Goal: Register for event/course

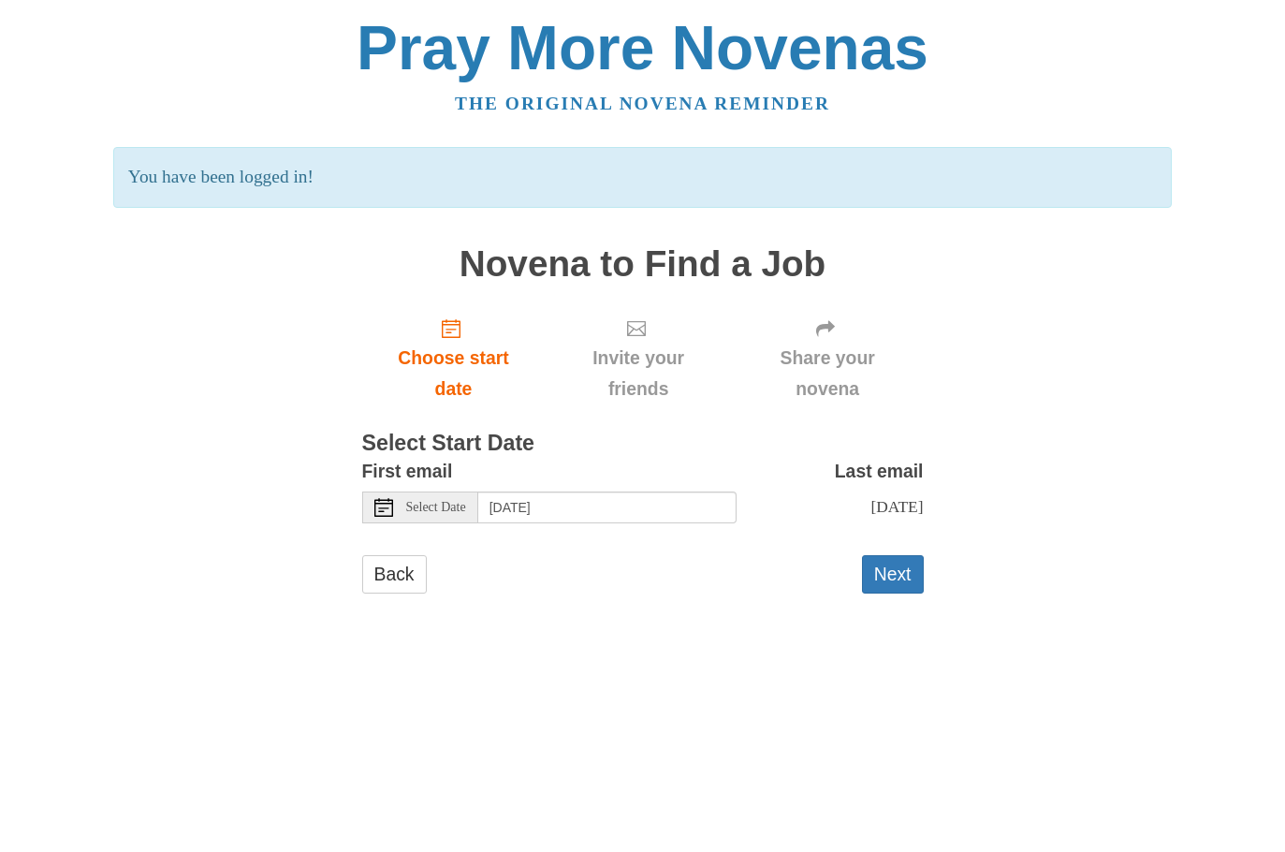
click at [653, 343] on span "Invite your friends" at bounding box center [638, 374] width 149 height 62
click at [644, 364] on span "Invite your friends" at bounding box center [638, 374] width 149 height 62
click at [658, 356] on span "Invite your friends" at bounding box center [638, 374] width 149 height 62
click at [448, 506] on span "Select Date" at bounding box center [436, 507] width 60 height 13
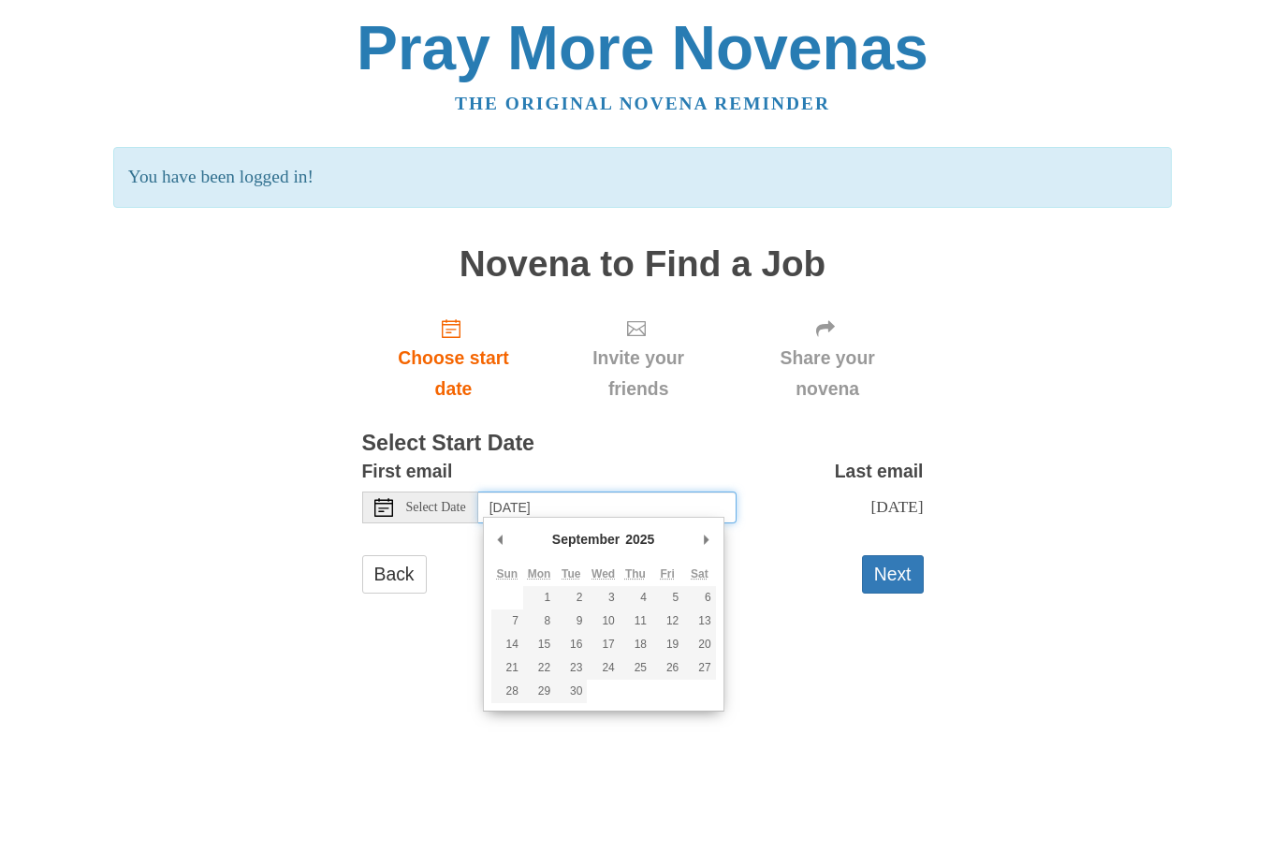
type input "Tuesday, September 2nd"
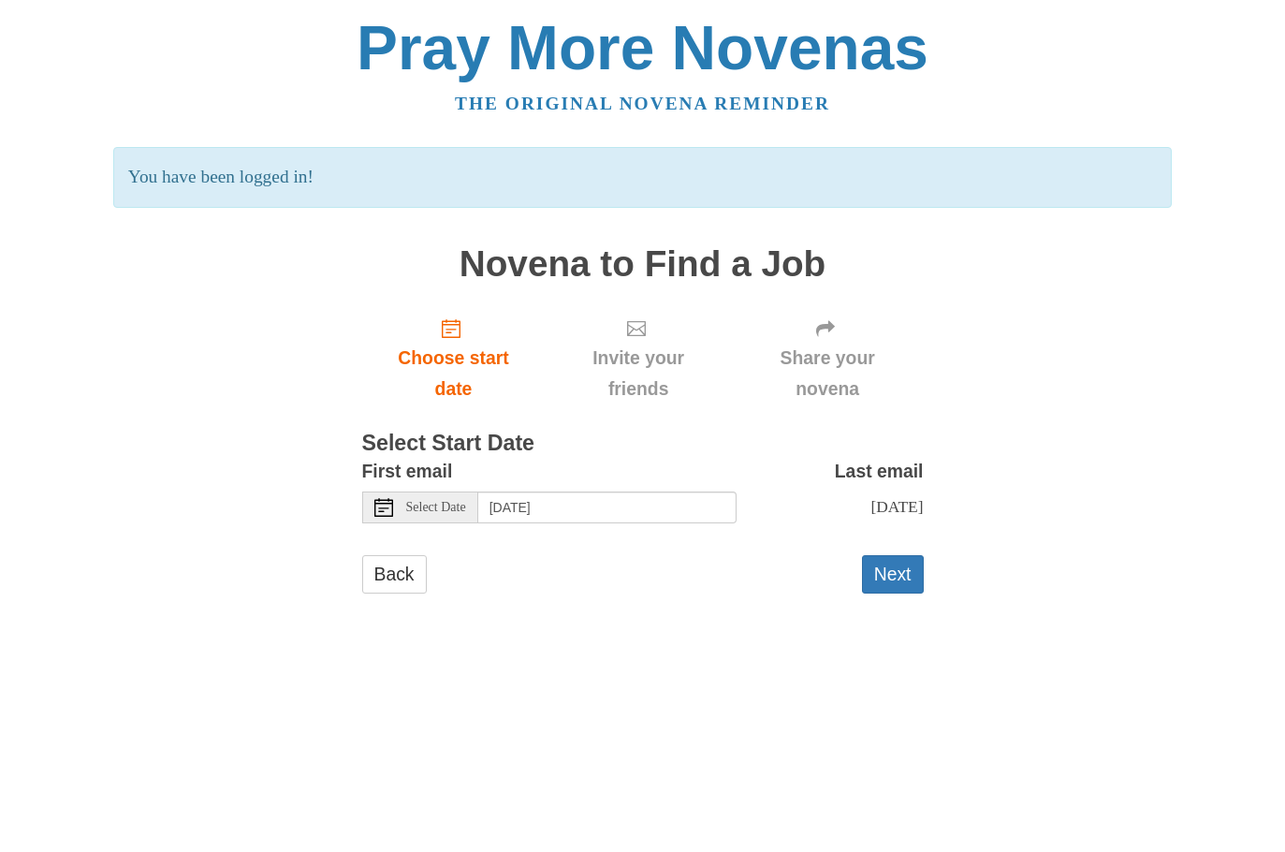
click at [652, 363] on span "Invite your friends" at bounding box center [638, 374] width 149 height 62
click at [899, 577] on button "Next" at bounding box center [893, 574] width 62 height 38
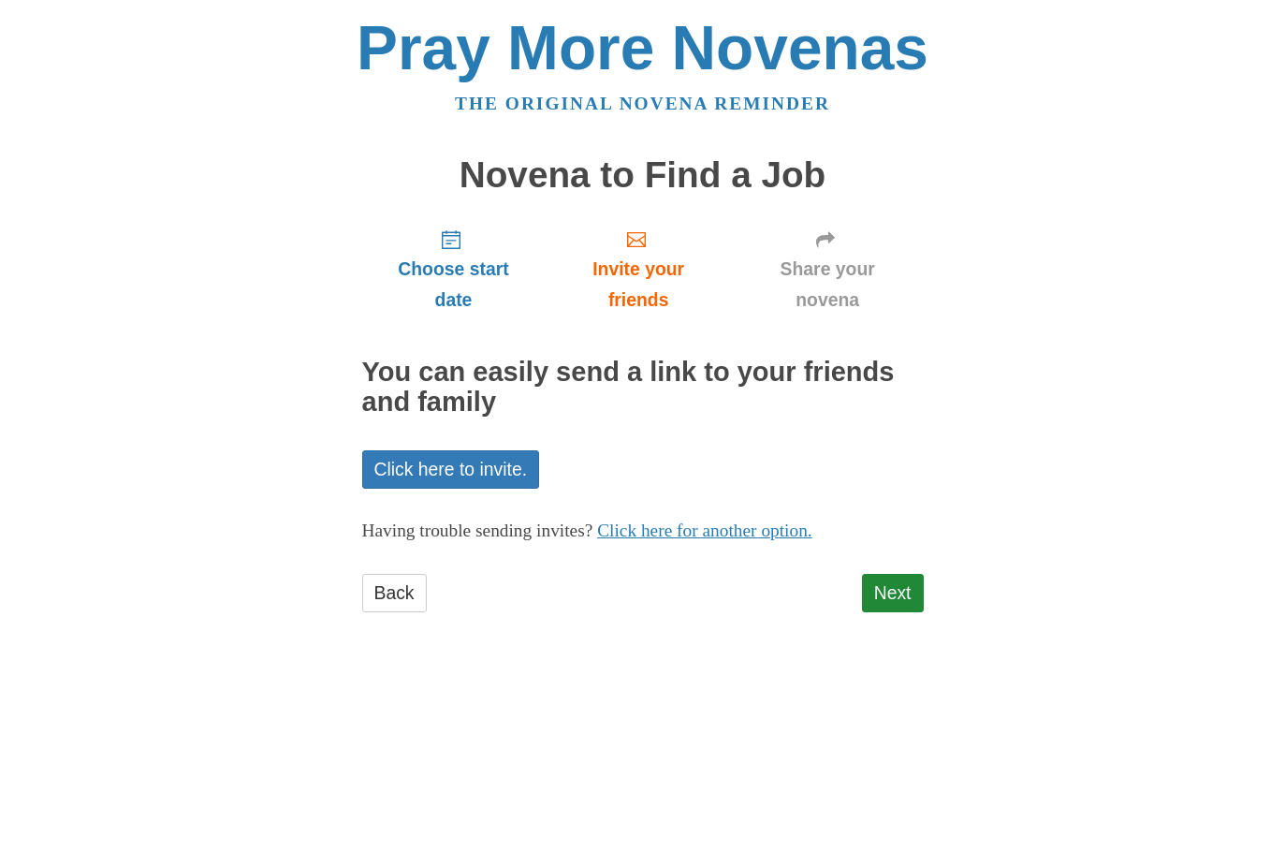
click at [499, 465] on link "Click here to invite." at bounding box center [451, 469] width 178 height 38
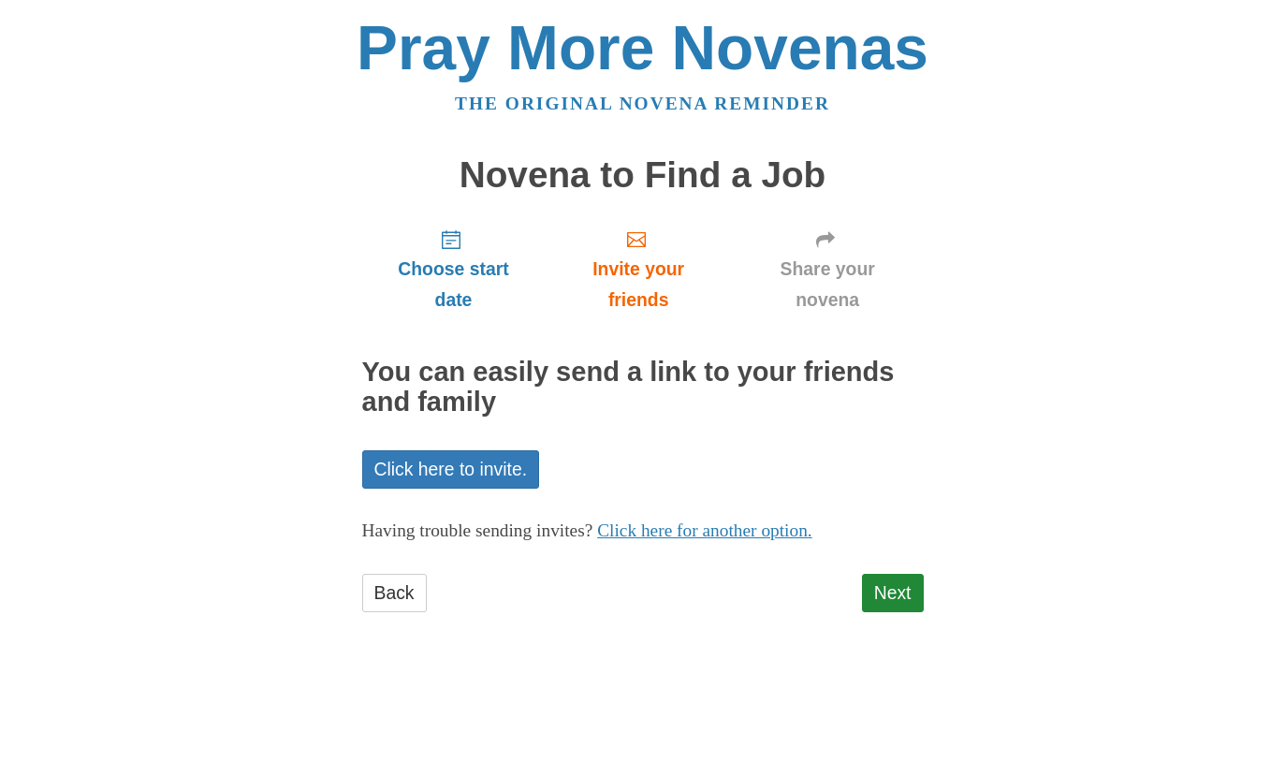
click at [909, 594] on link "Next" at bounding box center [893, 593] width 62 height 38
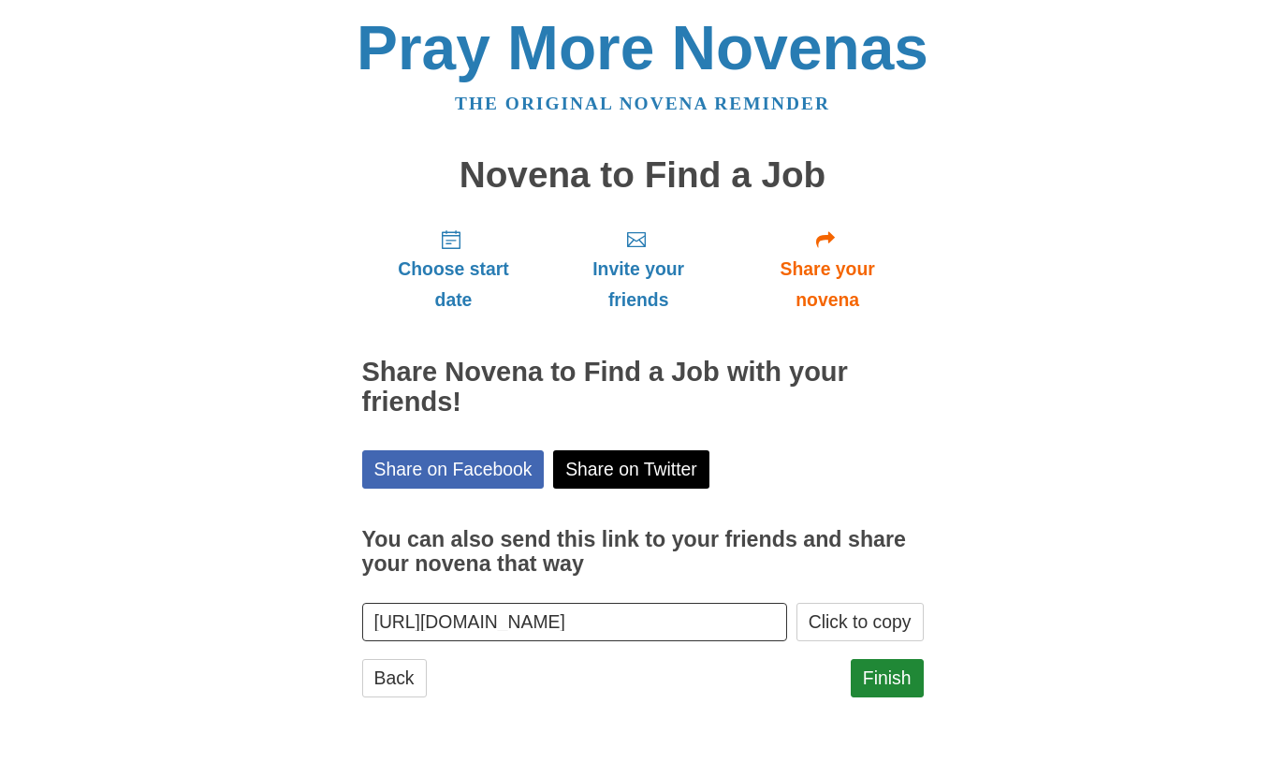
click at [834, 275] on span "Share your novena" at bounding box center [828, 285] width 154 height 62
click at [902, 668] on link "Finish" at bounding box center [887, 678] width 73 height 38
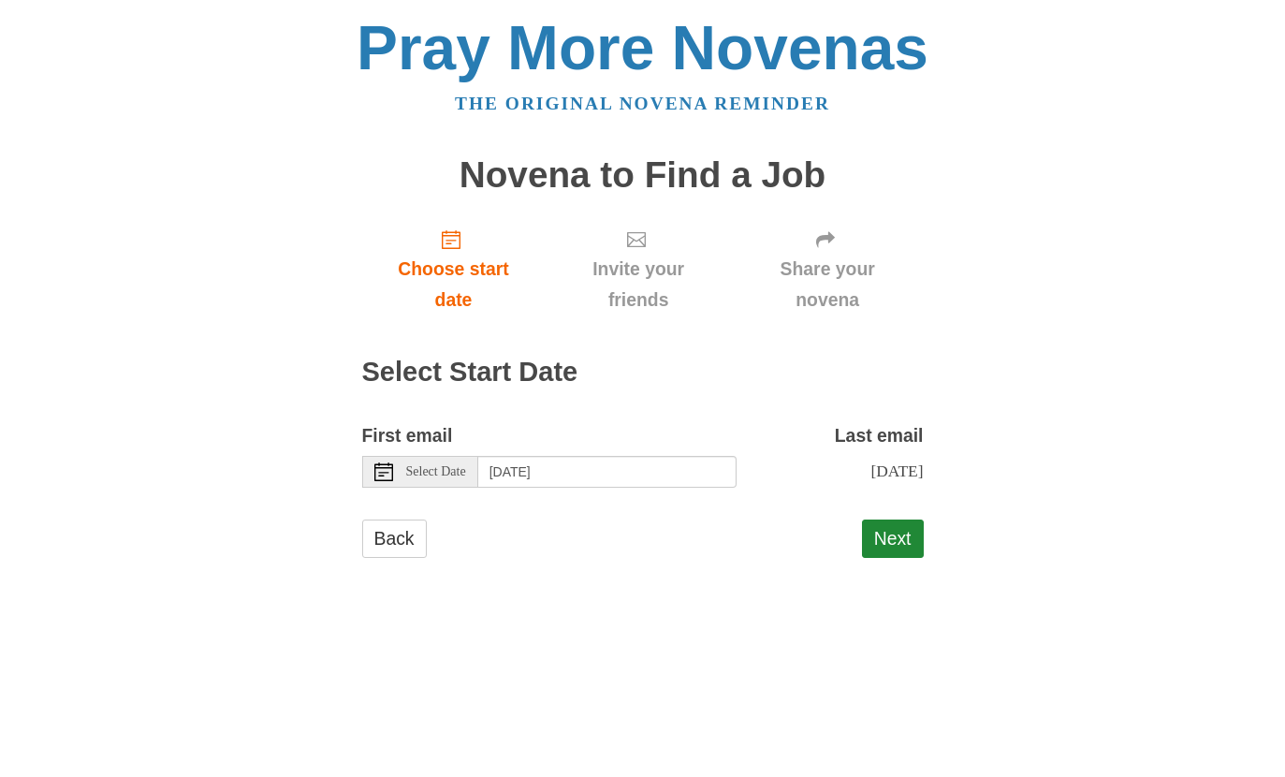
click at [399, 475] on div "Select Date" at bounding box center [420, 472] width 116 height 32
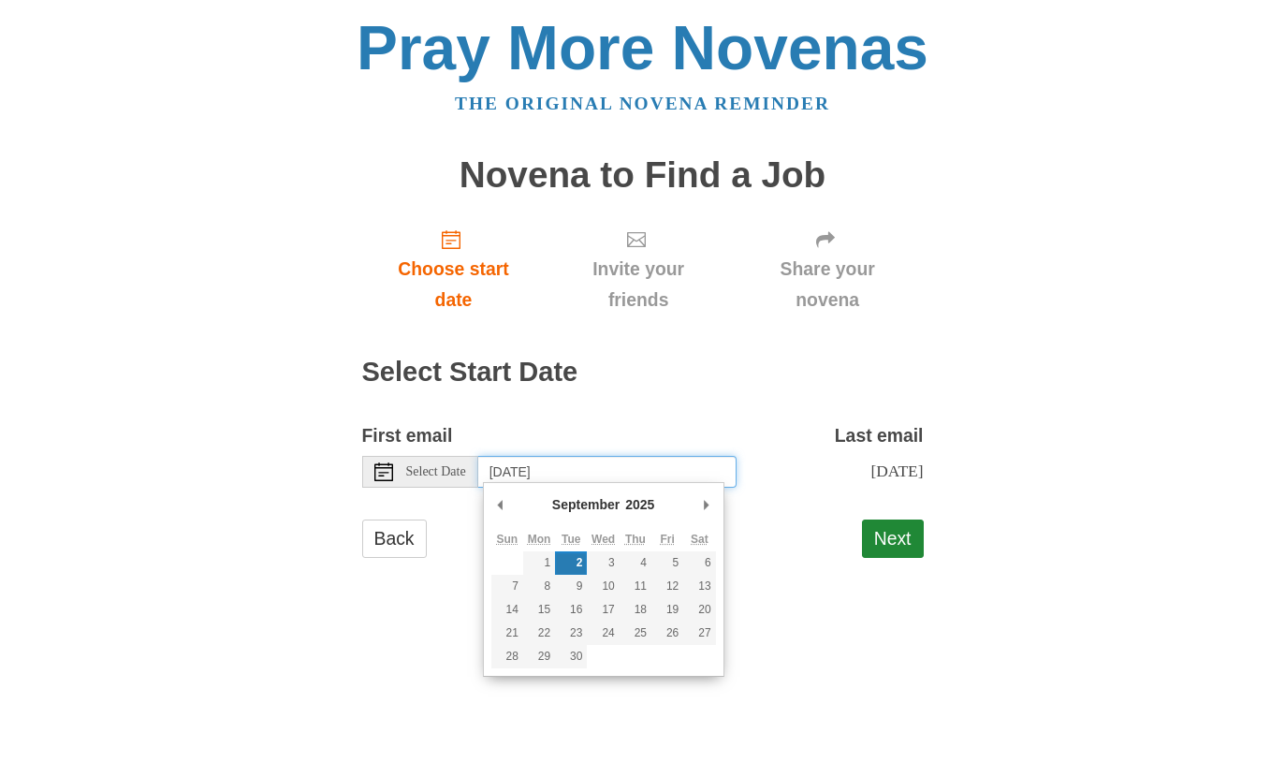
type input "Monday, September 8th"
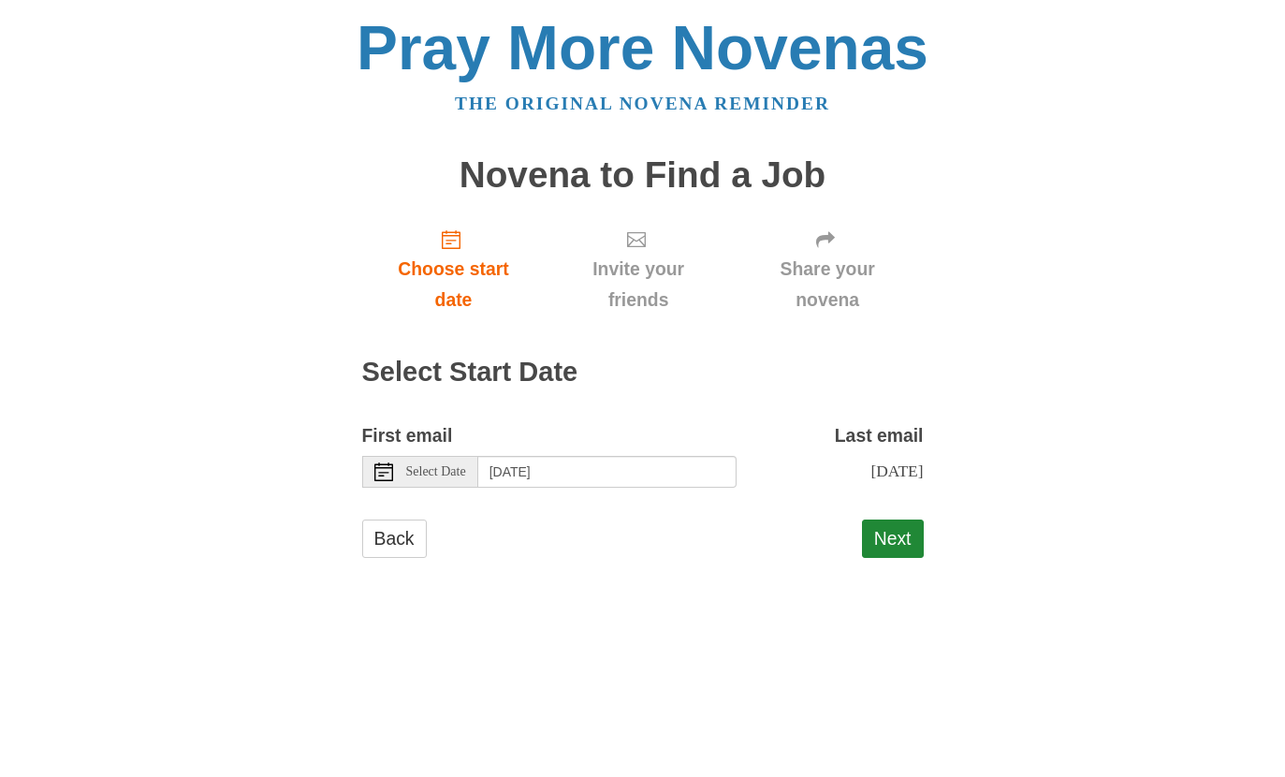
click at [912, 550] on button "Next" at bounding box center [893, 539] width 62 height 38
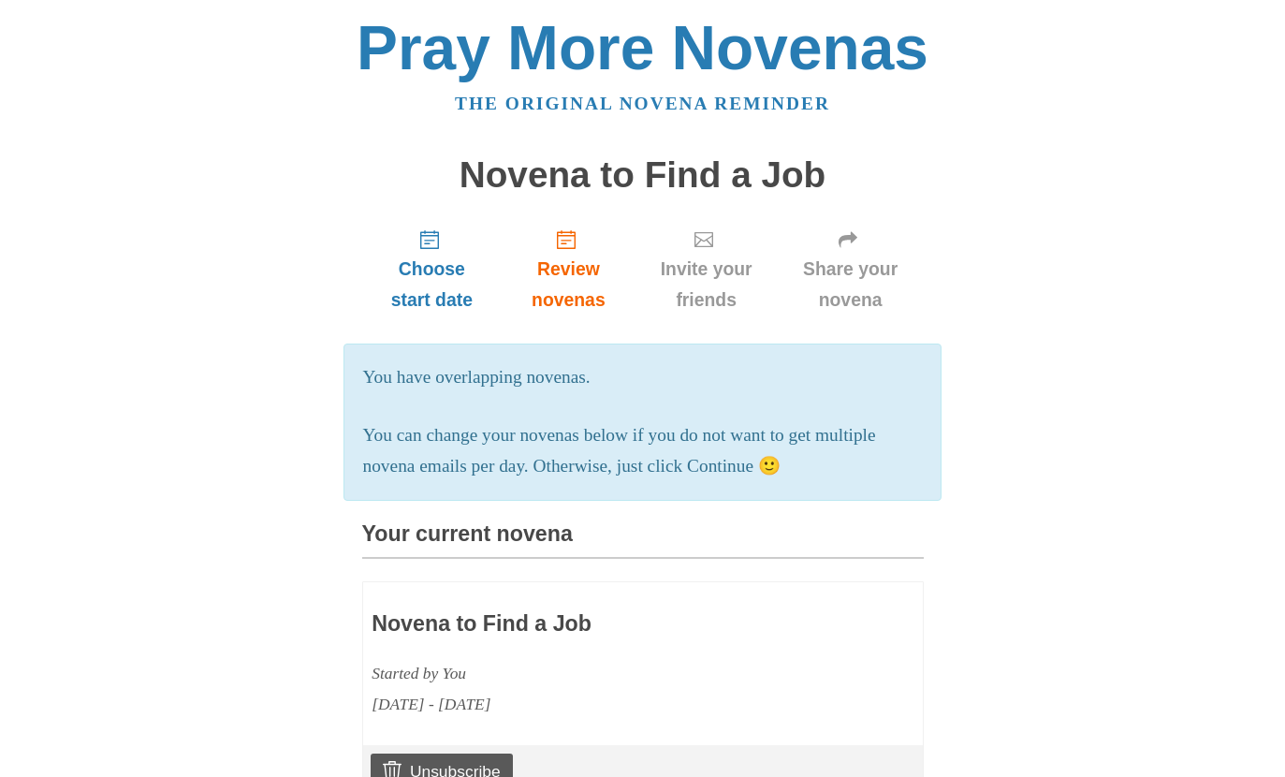
click at [589, 279] on span "Review novenas" at bounding box center [568, 285] width 95 height 62
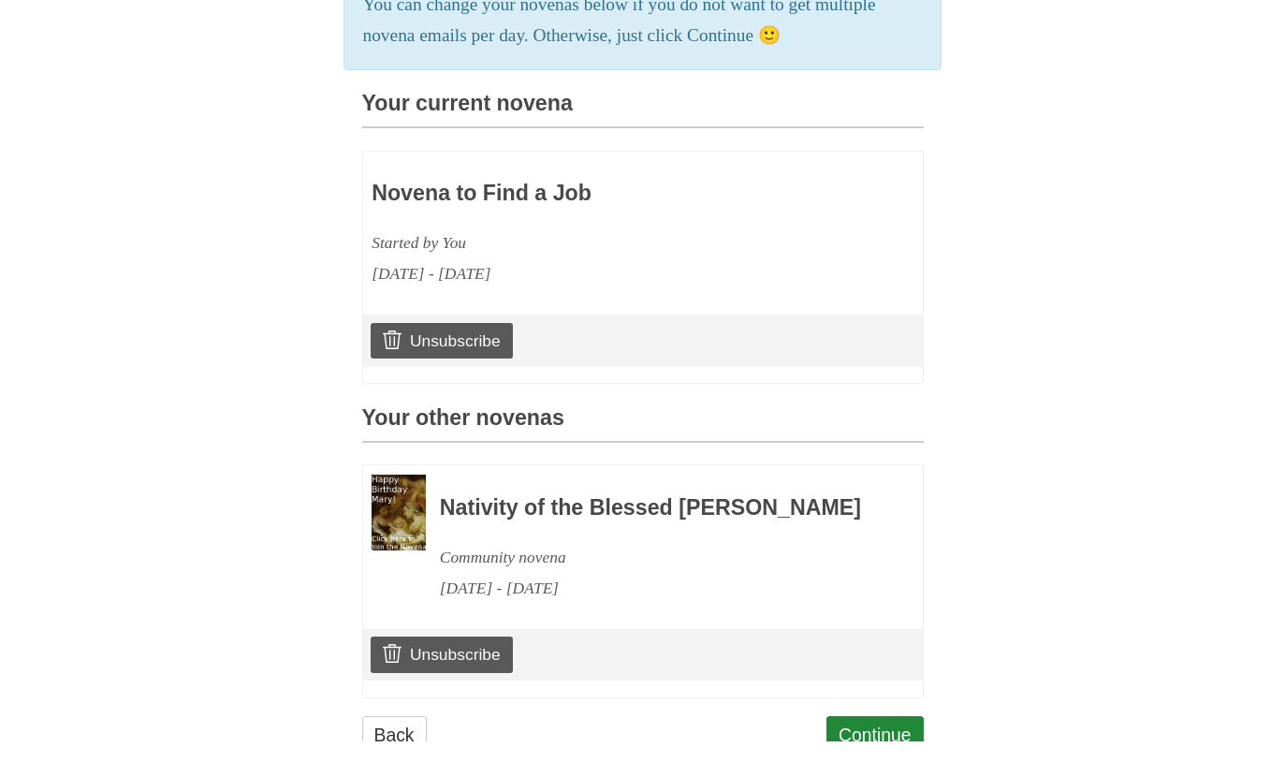
scroll to position [395, 0]
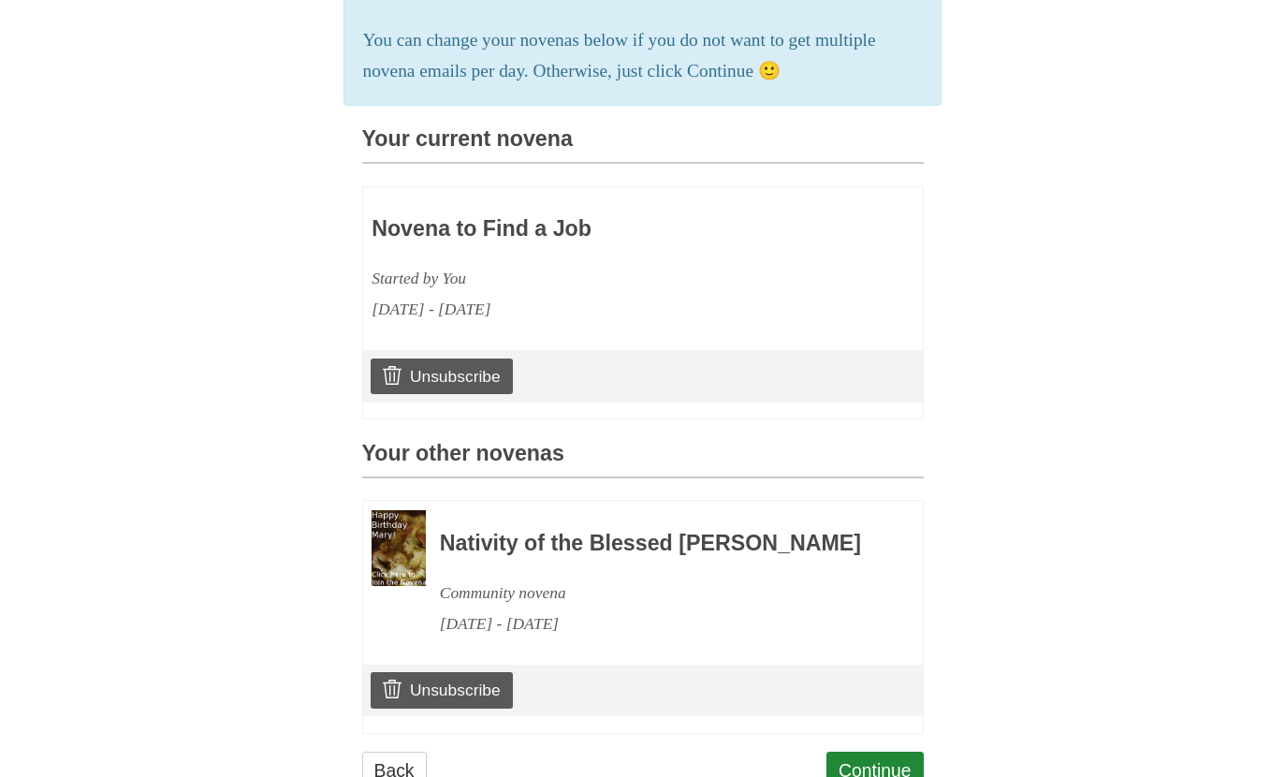
click at [887, 776] on link "Continue" at bounding box center [875, 771] width 97 height 38
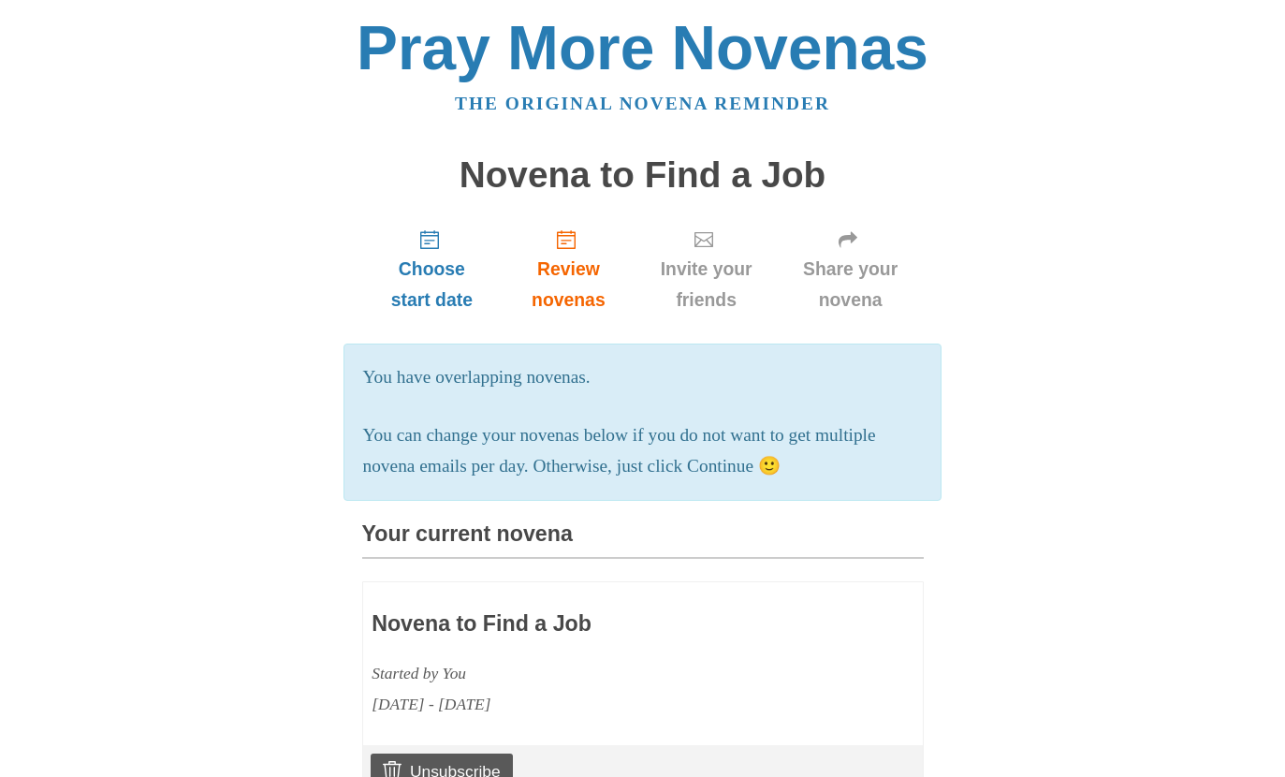
scroll to position [470, 0]
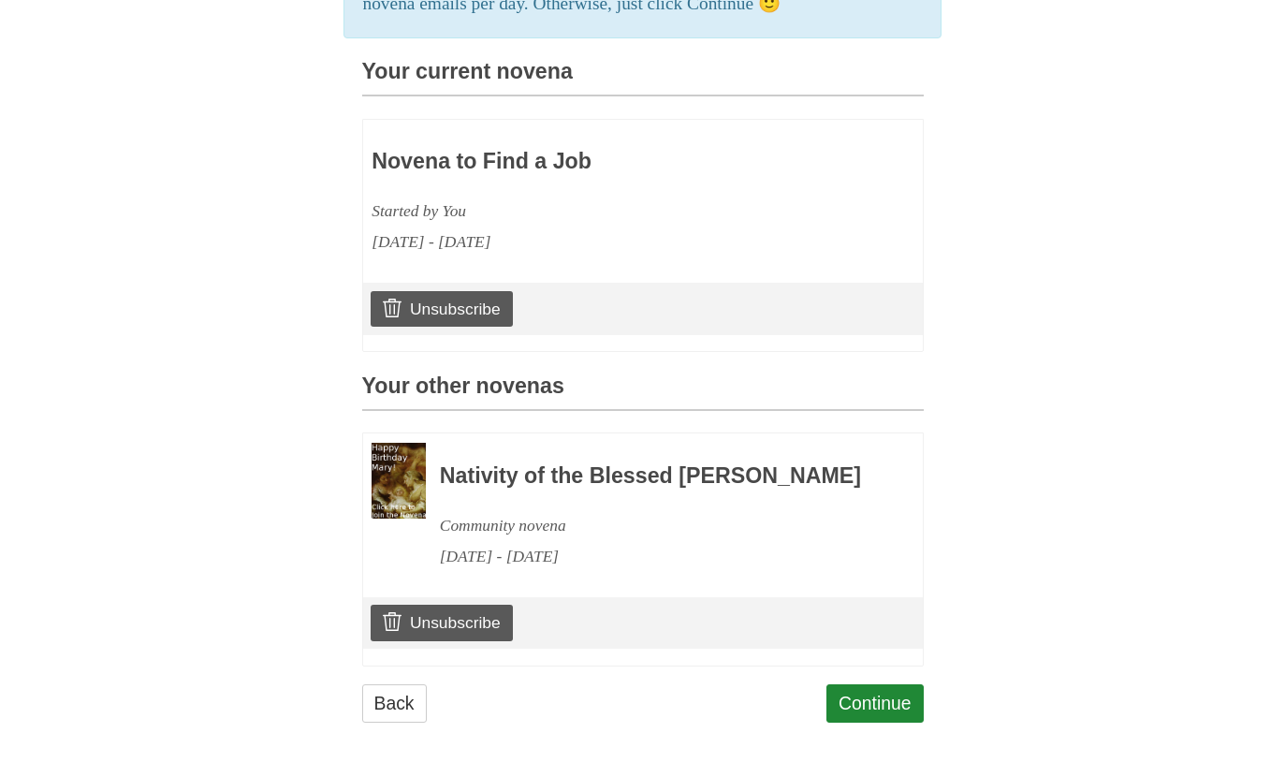
click at [575, 473] on h3 "Nativity of the Blessed [PERSON_NAME]" at bounding box center [656, 476] width 433 height 24
click at [512, 538] on div "Community novena" at bounding box center [656, 525] width 433 height 31
click at [890, 706] on link "Continue" at bounding box center [875, 703] width 97 height 38
click at [426, 457] on img at bounding box center [399, 481] width 54 height 77
click at [581, 471] on h3 "Nativity of the Blessed [PERSON_NAME]" at bounding box center [656, 476] width 433 height 24
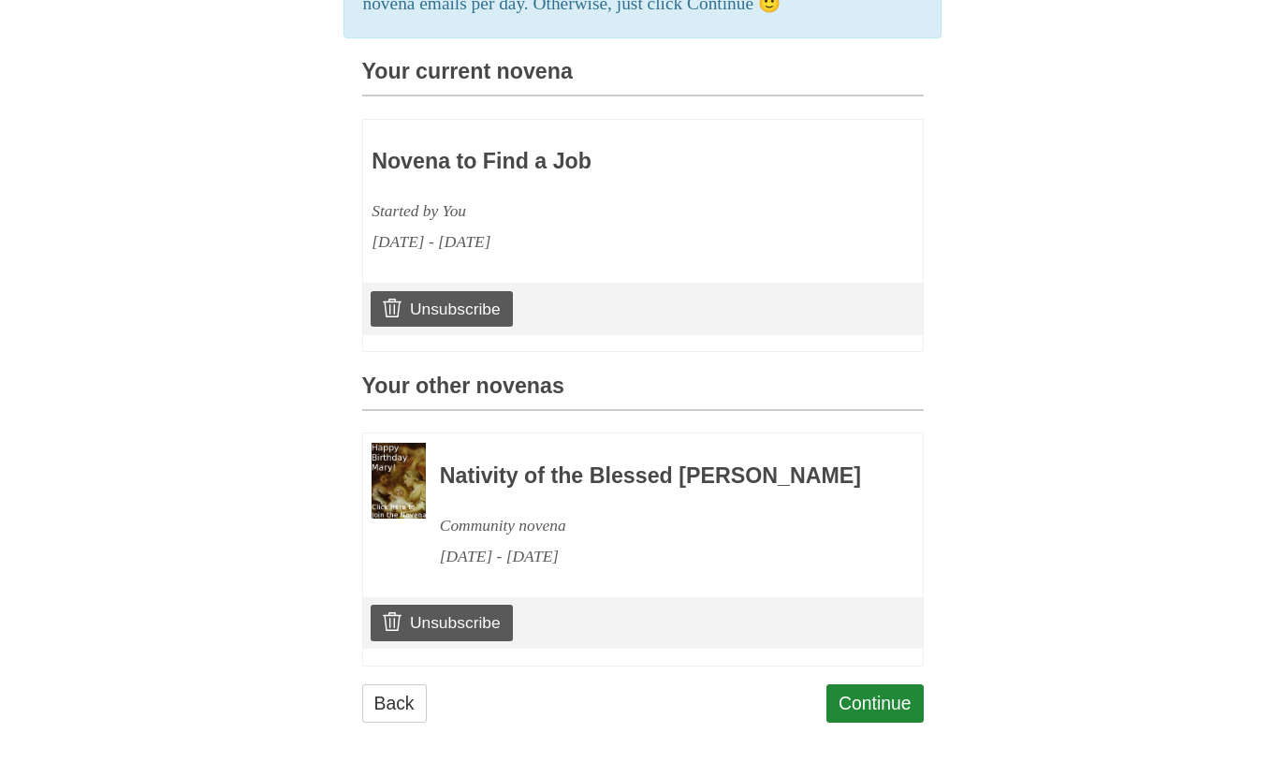
copy h3 "Nativity of the Blessed [PERSON_NAME]"
